Goal: Task Accomplishment & Management: Use online tool/utility

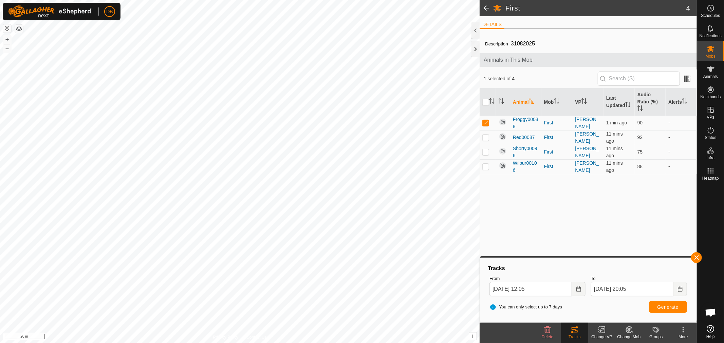
scroll to position [131, 0]
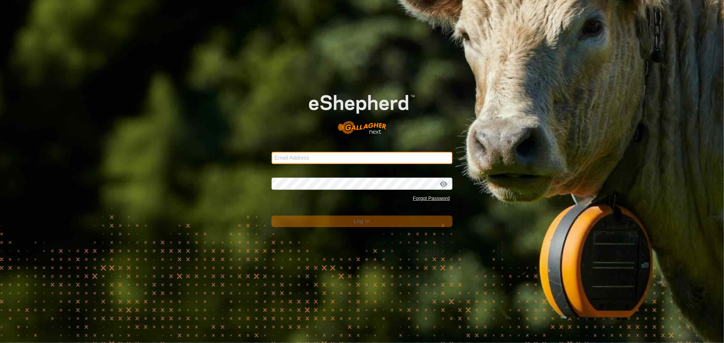
type input "barwood.holding@bigpond.com"
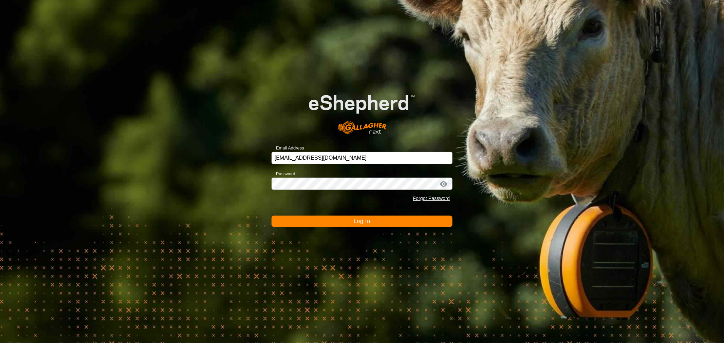
click at [363, 223] on span "Log In" at bounding box center [362, 222] width 17 height 6
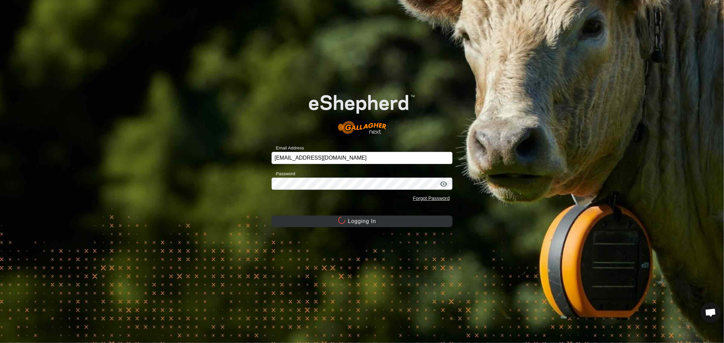
scroll to position [131, 0]
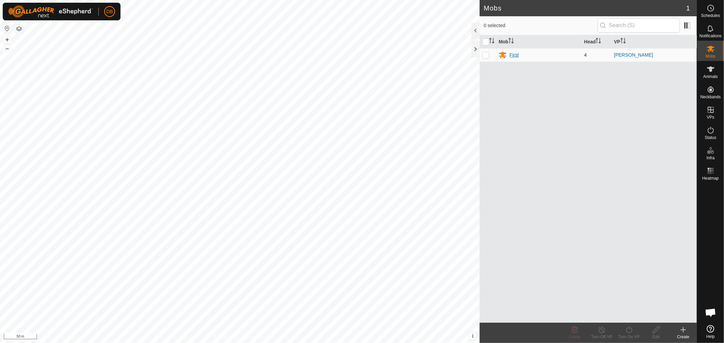
click at [510, 55] on div "First" at bounding box center [513, 55] width 9 height 7
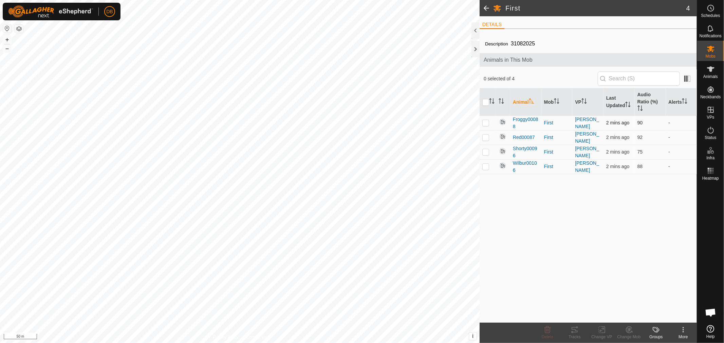
click at [484, 124] on p-checkbox at bounding box center [485, 122] width 7 height 5
click at [574, 331] on icon at bounding box center [575, 330] width 8 height 8
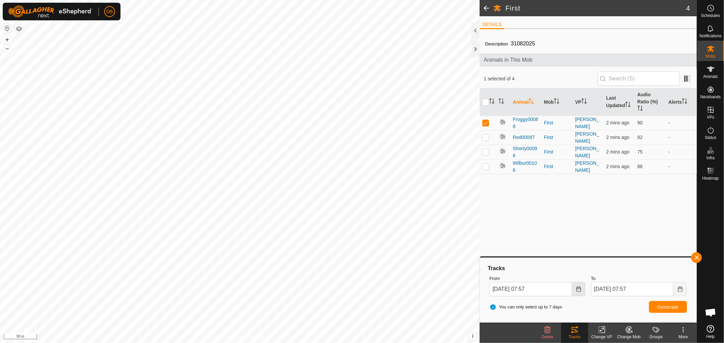
click at [582, 287] on button "Choose Date" at bounding box center [579, 289] width 14 height 14
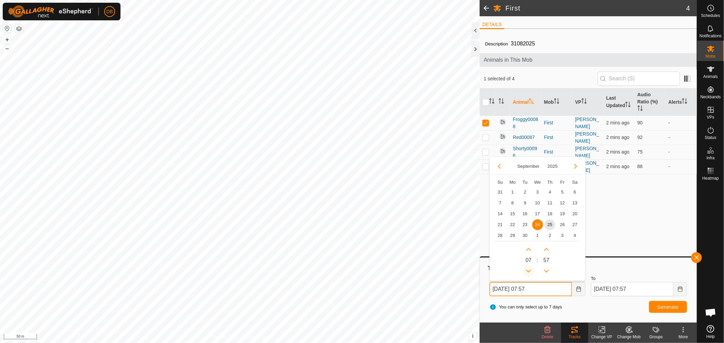
click at [528, 270] on button "Previous Hour" at bounding box center [528, 271] width 11 height 11
click at [549, 223] on span "25" at bounding box center [549, 225] width 11 height 11
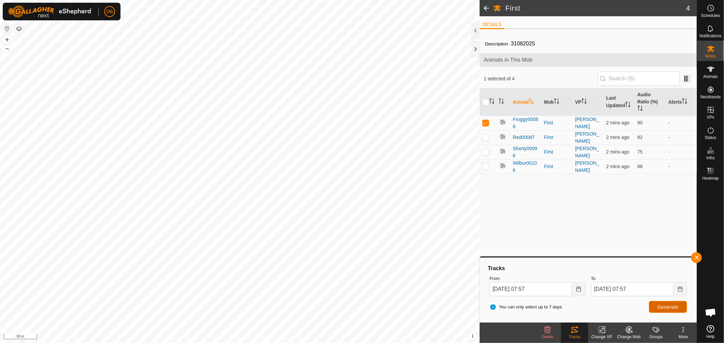
click at [653, 305] on button "Generate" at bounding box center [668, 307] width 38 height 12
click at [484, 139] on p-checkbox at bounding box center [485, 137] width 7 height 5
drag, startPoint x: 484, startPoint y: 126, endPoint x: 531, endPoint y: 165, distance: 60.9
click at [486, 126] on p-checkbox at bounding box center [485, 122] width 7 height 5
click at [661, 306] on span "Generate" at bounding box center [667, 307] width 21 height 5
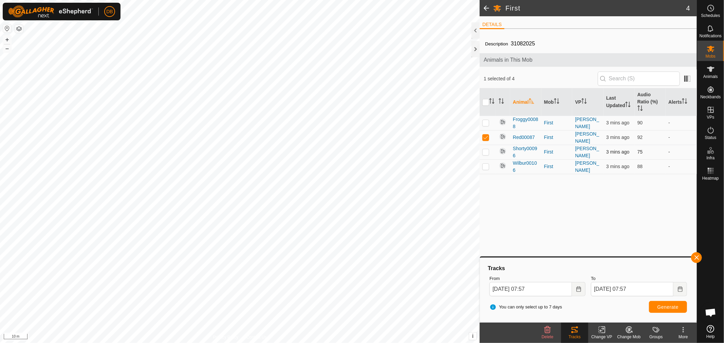
click at [484, 151] on p-checkbox at bounding box center [485, 151] width 7 height 5
drag, startPoint x: 484, startPoint y: 136, endPoint x: 503, endPoint y: 148, distance: 22.9
click at [490, 140] on td at bounding box center [488, 137] width 16 height 15
click at [669, 306] on span "Generate" at bounding box center [667, 307] width 21 height 5
drag, startPoint x: 485, startPoint y: 167, endPoint x: 491, endPoint y: 170, distance: 6.1
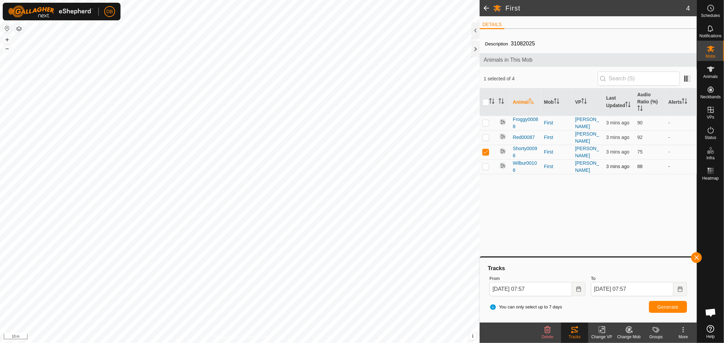
click at [486, 167] on p-checkbox at bounding box center [485, 166] width 7 height 5
click at [488, 152] on p-checkbox at bounding box center [485, 151] width 7 height 5
click at [670, 308] on span "Generate" at bounding box center [667, 307] width 21 height 5
drag, startPoint x: 484, startPoint y: 153, endPoint x: 480, endPoint y: 137, distance: 17.0
click at [484, 152] on p-checkbox at bounding box center [485, 151] width 7 height 5
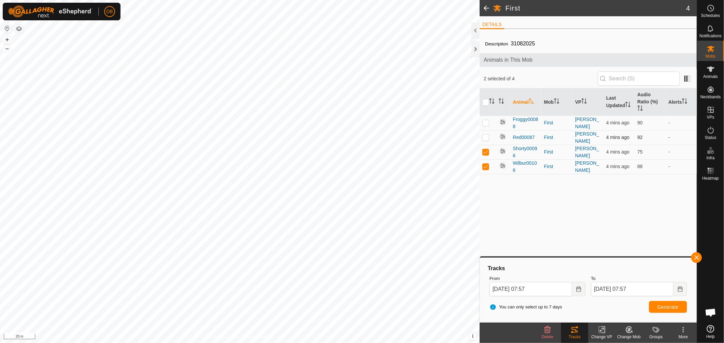
click at [488, 135] on p-checkbox at bounding box center [485, 137] width 7 height 5
drag, startPoint x: 484, startPoint y: 122, endPoint x: 497, endPoint y: 127, distance: 13.9
click at [485, 122] on p-checkbox at bounding box center [485, 122] width 7 height 5
click at [662, 305] on span "Generate" at bounding box center [667, 307] width 21 height 5
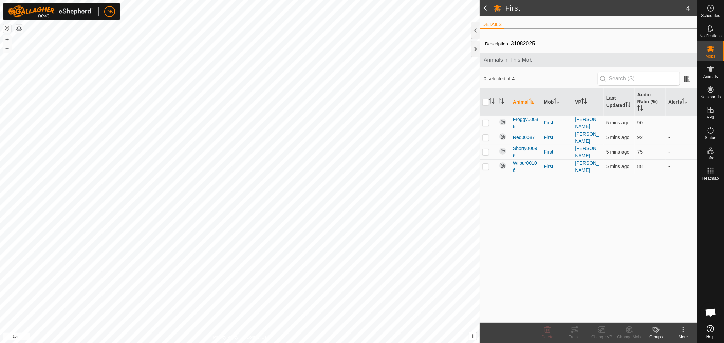
scroll to position [131, 0]
click at [485, 124] on p-checkbox at bounding box center [485, 122] width 7 height 5
checkbox input "true"
click at [573, 332] on icon at bounding box center [575, 330] width 8 height 8
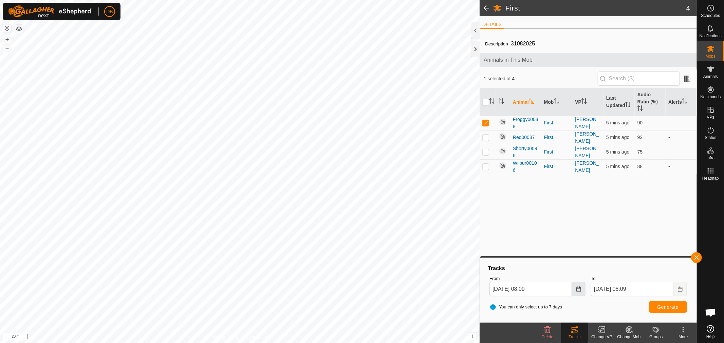
click at [578, 288] on icon "Choose Date" at bounding box center [578, 289] width 5 height 5
click at [548, 223] on span "25" at bounding box center [549, 225] width 11 height 11
click at [576, 291] on icon "Choose Date" at bounding box center [578, 289] width 5 height 5
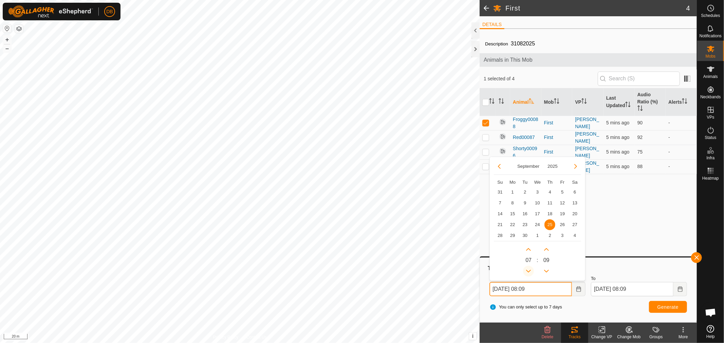
click at [531, 270] on button "Previous Hour" at bounding box center [528, 271] width 11 height 11
click at [531, 271] on span "Previous Hour" at bounding box center [531, 271] width 0 height 0
type input "[DATE] 06:09"
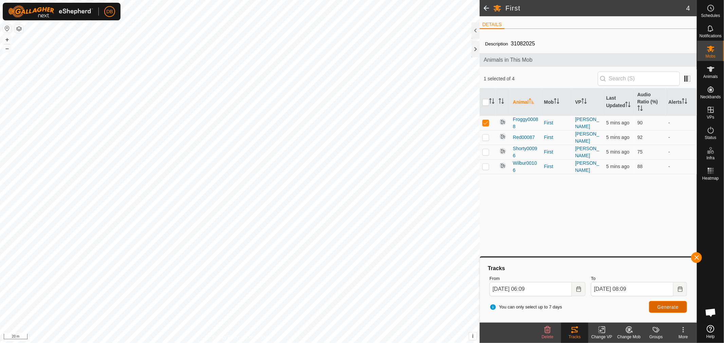
click at [670, 305] on span "Generate" at bounding box center [667, 307] width 21 height 5
click at [484, 137] on p-checkbox at bounding box center [485, 137] width 7 height 5
checkbox input "true"
click at [486, 121] on p-checkbox at bounding box center [485, 122] width 7 height 5
checkbox input "false"
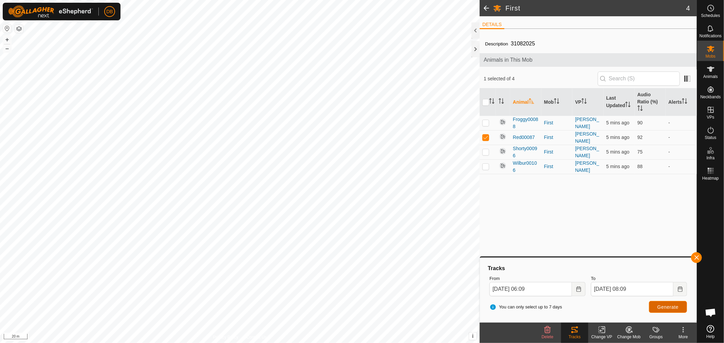
click at [662, 307] on span "Generate" at bounding box center [667, 307] width 21 height 5
click at [486, 138] on p-checkbox at bounding box center [485, 137] width 7 height 5
checkbox input "false"
click at [486, 150] on p-checkbox at bounding box center [485, 151] width 7 height 5
click at [677, 310] on button "Generate" at bounding box center [668, 307] width 38 height 12
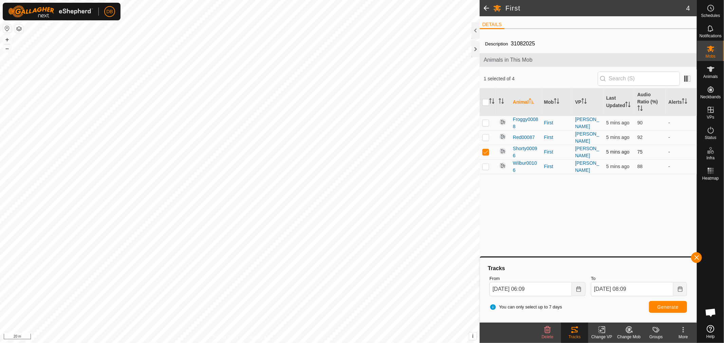
drag, startPoint x: 487, startPoint y: 152, endPoint x: 482, endPoint y: 167, distance: 15.6
click at [487, 153] on p-checkbox at bounding box center [485, 151] width 7 height 5
checkbox input "false"
drag, startPoint x: 483, startPoint y: 167, endPoint x: 487, endPoint y: 171, distance: 5.6
click at [484, 168] on p-checkbox at bounding box center [485, 166] width 7 height 5
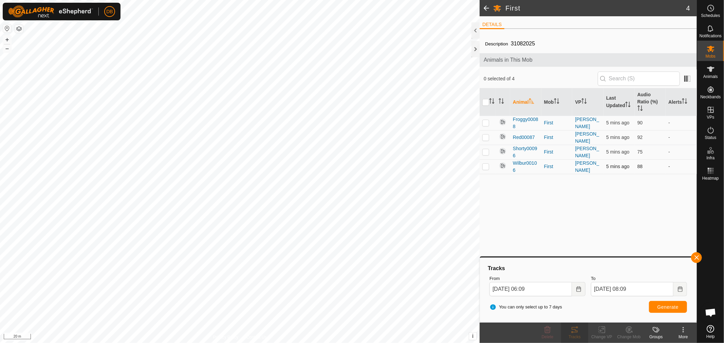
checkbox input "true"
click at [671, 302] on button "Generate" at bounding box center [668, 307] width 38 height 12
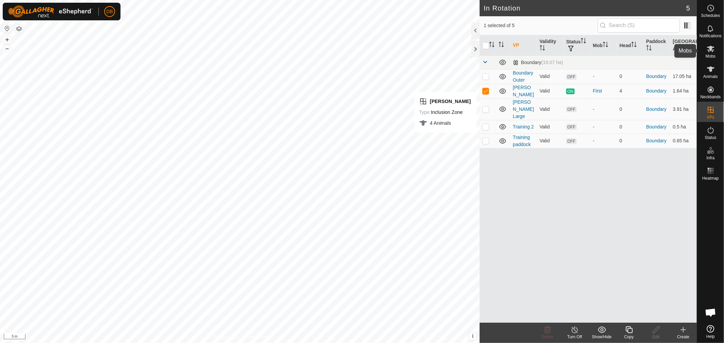
click at [714, 50] on icon at bounding box center [711, 49] width 8 height 8
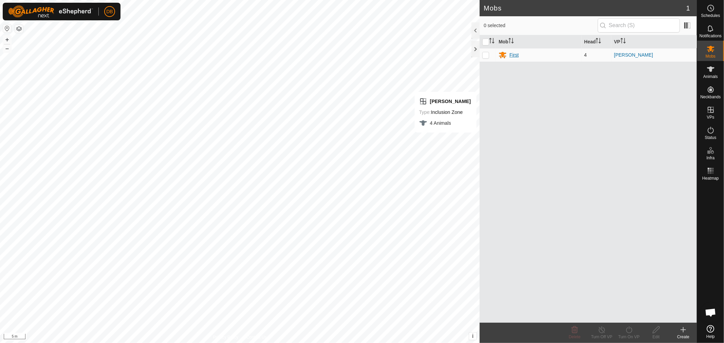
click at [518, 54] on div "First" at bounding box center [513, 55] width 9 height 7
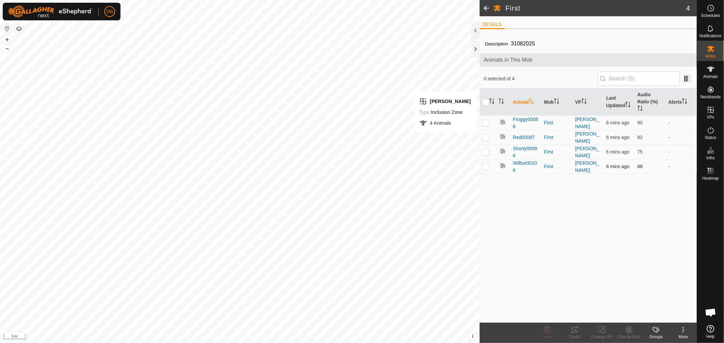
click at [487, 166] on p-checkbox at bounding box center [485, 166] width 7 height 5
checkbox input "true"
click at [580, 333] on tracks-svg-icon at bounding box center [574, 330] width 27 height 8
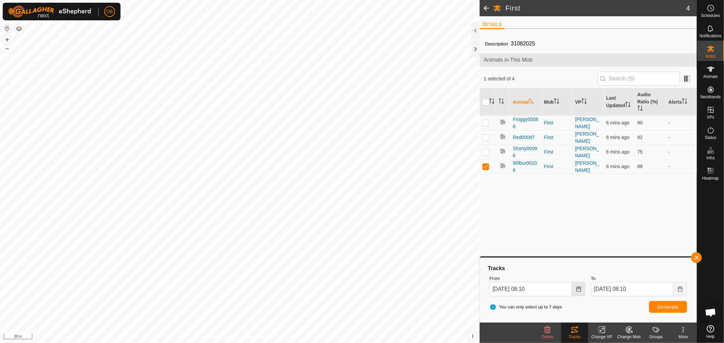
click at [578, 290] on icon "Choose Date" at bounding box center [578, 289] width 5 height 5
click at [547, 226] on span "25" at bounding box center [549, 225] width 11 height 11
drag, startPoint x: 582, startPoint y: 292, endPoint x: 568, endPoint y: 282, distance: 17.2
click at [582, 292] on button "Choose Date" at bounding box center [579, 289] width 14 height 14
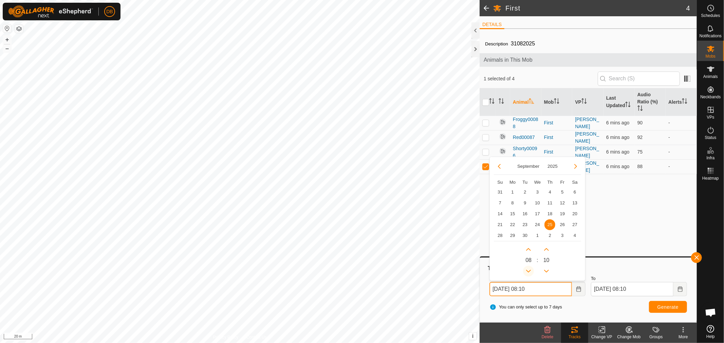
click at [530, 273] on button "Previous Hour" at bounding box center [528, 271] width 11 height 11
drag, startPoint x: 530, startPoint y: 273, endPoint x: 554, endPoint y: 279, distance: 25.0
click at [530, 273] on span "Previous Hour" at bounding box center [530, 273] width 0 height 0
type input "[DATE] 06:10"
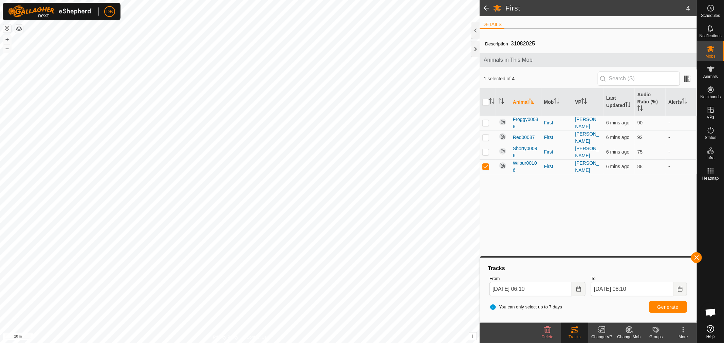
click at [677, 315] on div "You can only select up to 7 days Generate" at bounding box center [588, 307] width 203 height 16
click at [672, 309] on span "Generate" at bounding box center [667, 307] width 21 height 5
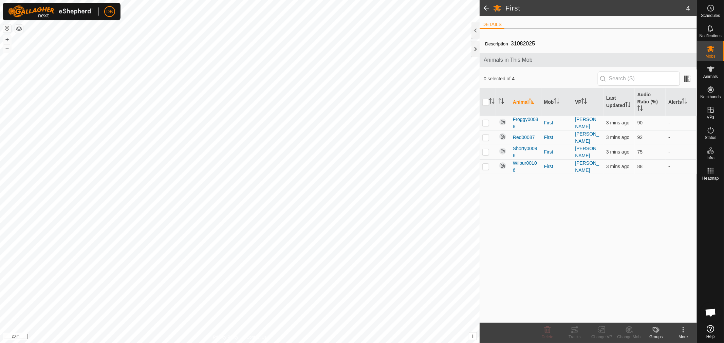
scroll to position [131, 0]
click at [485, 124] on p-checkbox at bounding box center [485, 122] width 7 height 5
checkbox input "true"
click at [575, 332] on icon at bounding box center [575, 330] width 8 height 8
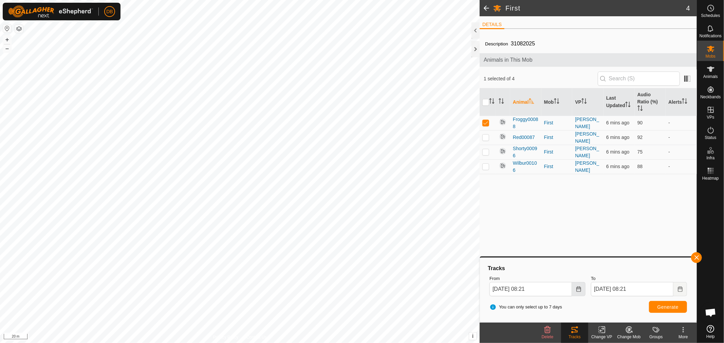
click at [584, 287] on button "Choose Date" at bounding box center [579, 289] width 14 height 14
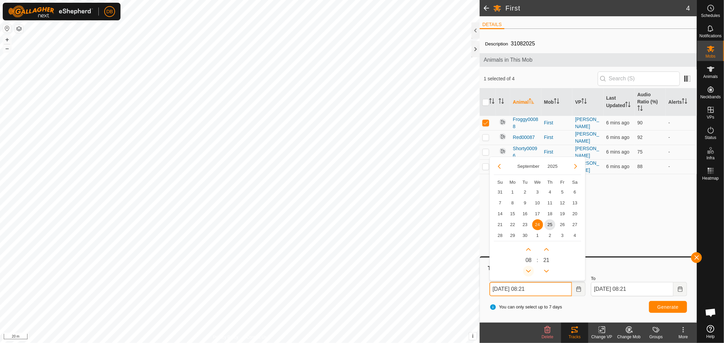
click at [530, 272] on button "Previous Hour" at bounding box center [528, 271] width 11 height 11
click at [550, 226] on span "25" at bounding box center [549, 225] width 11 height 11
type input "25 Sep, 2025 07:21"
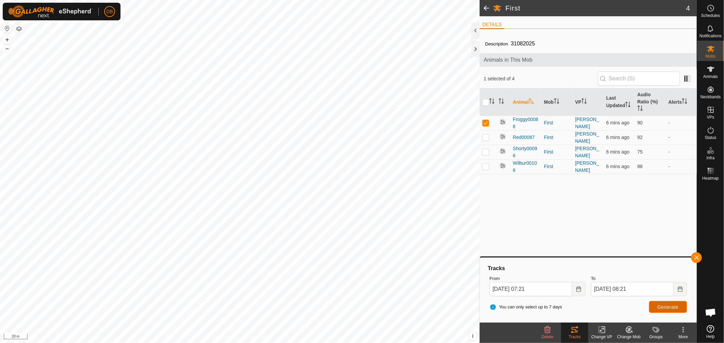
click at [659, 305] on span "Generate" at bounding box center [667, 307] width 21 height 5
click at [484, 136] on p-checkbox at bounding box center [485, 137] width 7 height 5
checkbox input "true"
click at [485, 124] on p-checkbox at bounding box center [485, 122] width 7 height 5
checkbox input "false"
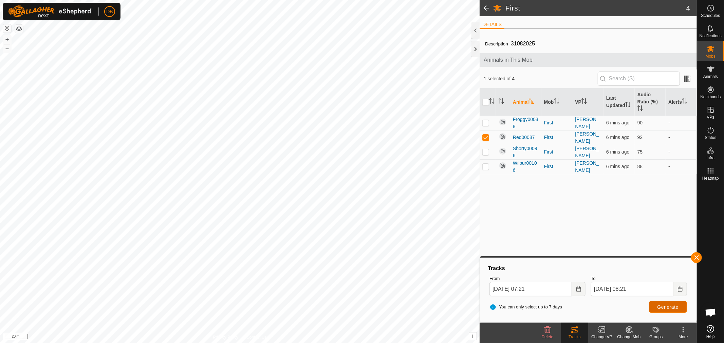
click at [665, 308] on span "Generate" at bounding box center [667, 307] width 21 height 5
click at [486, 150] on p-checkbox at bounding box center [485, 151] width 7 height 5
checkbox input "true"
drag, startPoint x: 487, startPoint y: 137, endPoint x: 588, endPoint y: 203, distance: 120.6
click at [490, 137] on td at bounding box center [488, 137] width 16 height 15
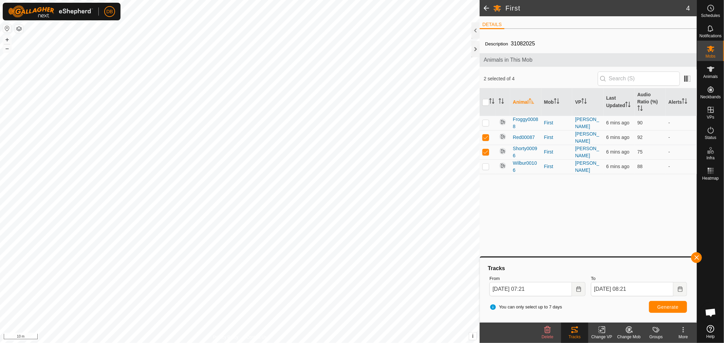
checkbox input "false"
click at [671, 313] on button "Generate" at bounding box center [668, 307] width 38 height 12
drag, startPoint x: 487, startPoint y: 154, endPoint x: 487, endPoint y: 162, distance: 8.2
click at [487, 154] on td at bounding box center [488, 152] width 16 height 15
checkbox input "false"
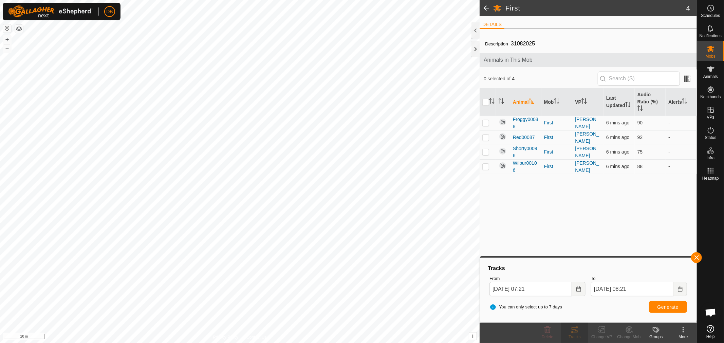
click at [487, 165] on p-checkbox at bounding box center [485, 166] width 7 height 5
checkbox input "true"
click at [663, 303] on button "Generate" at bounding box center [668, 307] width 38 height 12
